Goal: Find specific page/section: Find specific page/section

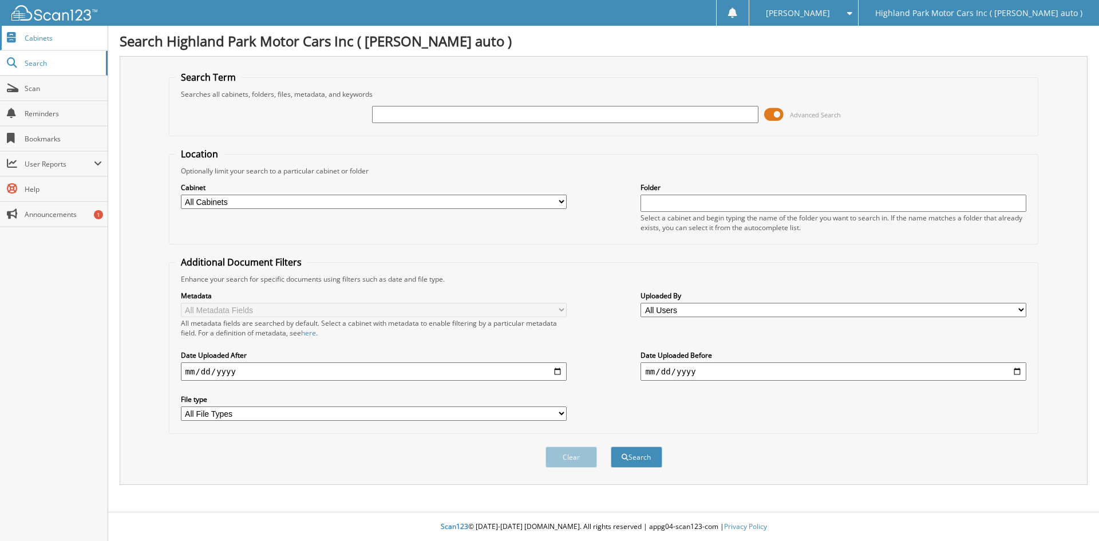
click at [46, 38] on span "Cabinets" at bounding box center [63, 38] width 77 height 10
click at [776, 113] on span at bounding box center [773, 114] width 19 height 17
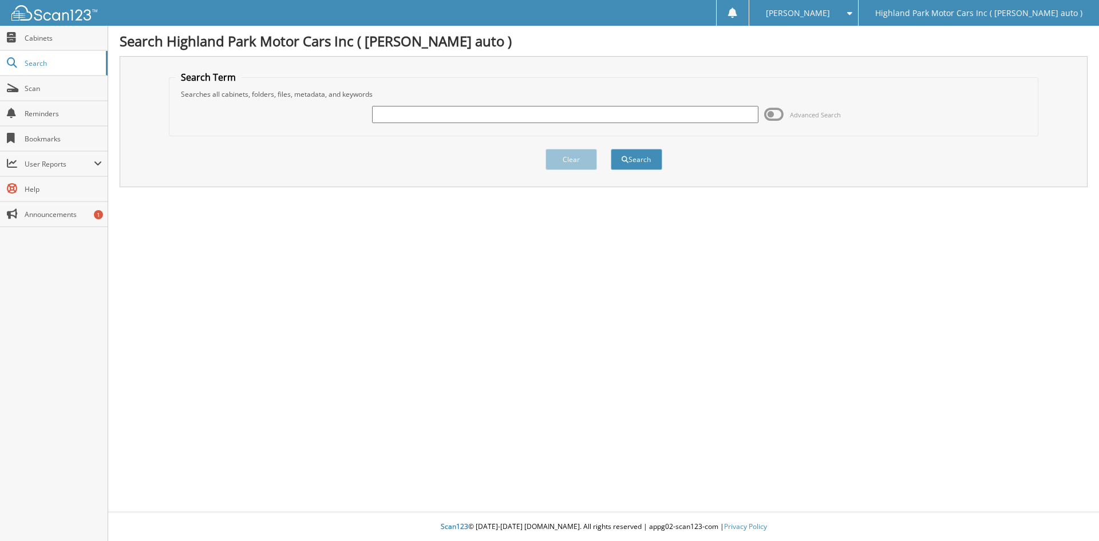
click at [662, 113] on input "text" at bounding box center [565, 114] width 386 height 17
type input "VW11036"
click at [611, 149] on button "Search" at bounding box center [637, 159] width 52 height 21
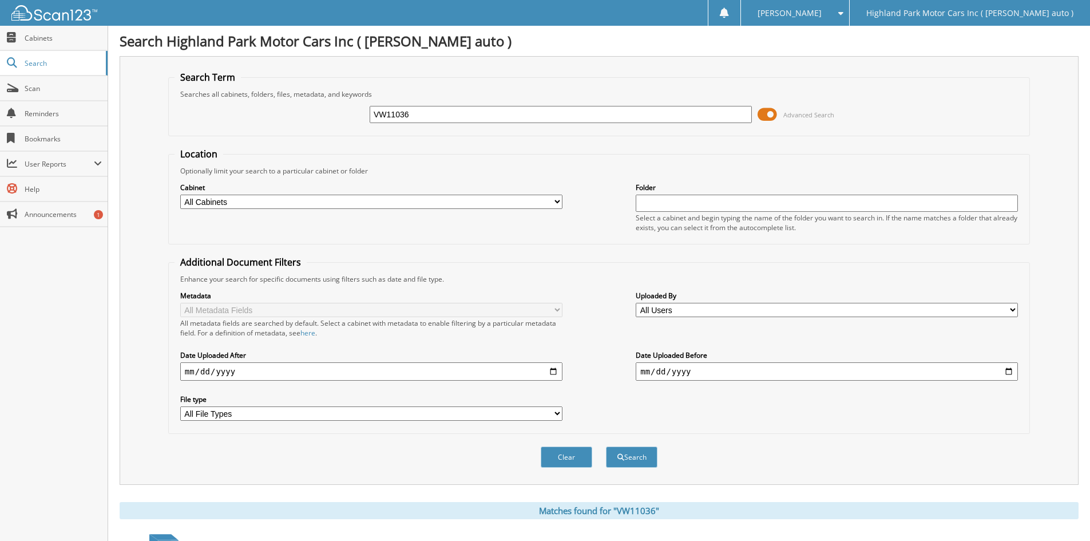
click at [767, 114] on span at bounding box center [767, 114] width 19 height 17
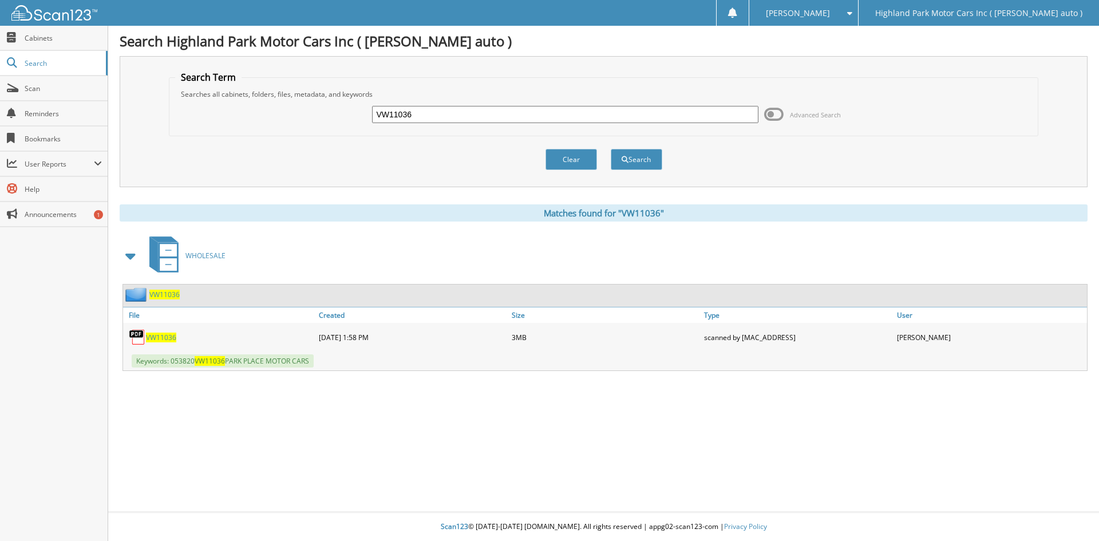
click at [168, 293] on span "VW11036" at bounding box center [164, 295] width 30 height 10
